Goal: Use online tool/utility: Utilize a website feature to perform a specific function

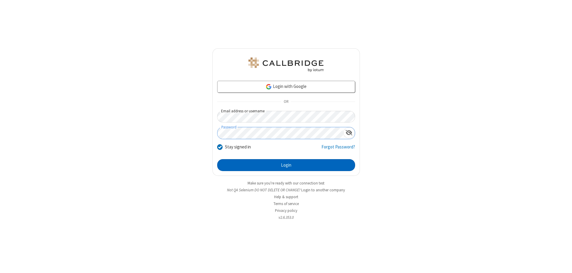
click at [286, 165] on button "Login" at bounding box center [286, 165] width 138 height 12
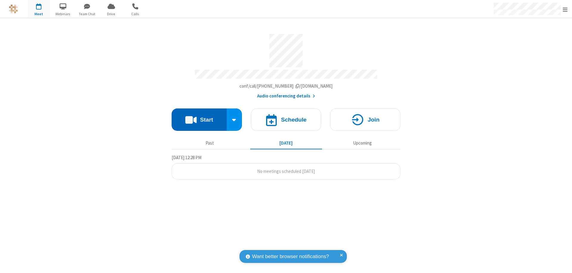
click at [199, 117] on button "Start" at bounding box center [199, 119] width 55 height 22
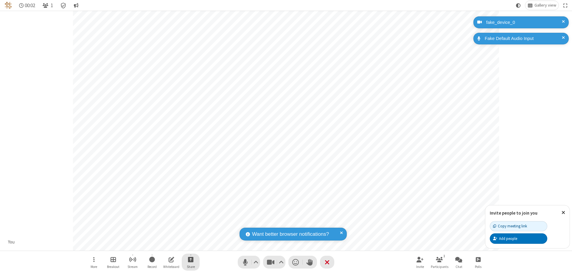
click at [191, 259] on span "Start sharing" at bounding box center [191, 259] width 6 height 7
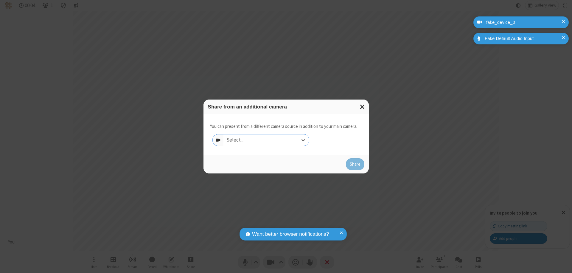
click at [266, 140] on div "Select..." at bounding box center [265, 139] width 85 height 11
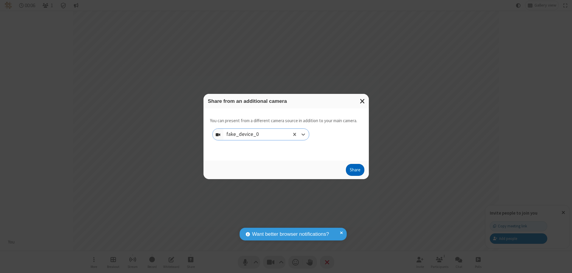
click at [355, 171] on button "Share" at bounding box center [355, 170] width 18 height 12
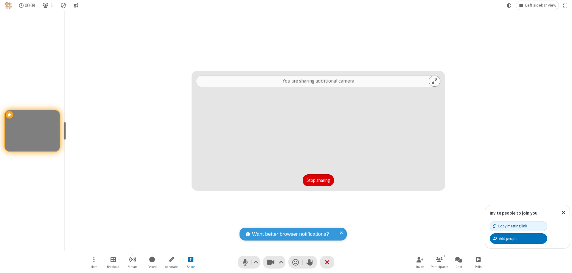
click at [318, 180] on button "Stop sharing" at bounding box center [318, 180] width 31 height 12
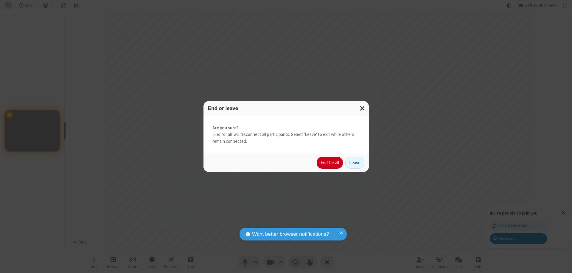
click at [330, 163] on button "End for all" at bounding box center [330, 163] width 26 height 12
